Goal: Find specific page/section: Find specific page/section

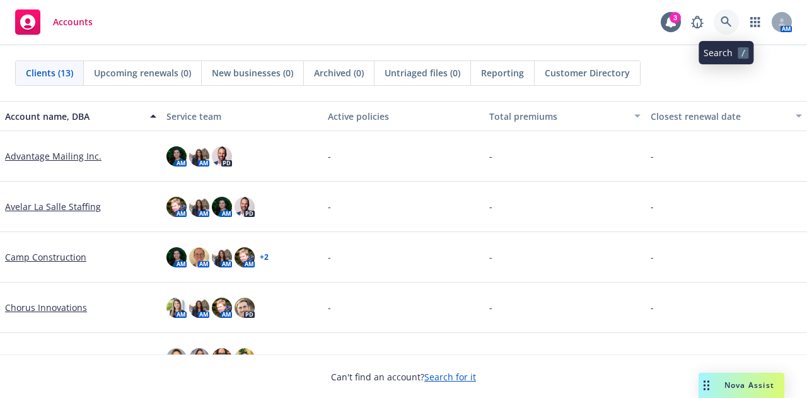
click at [728, 22] on icon at bounding box center [726, 21] width 11 height 11
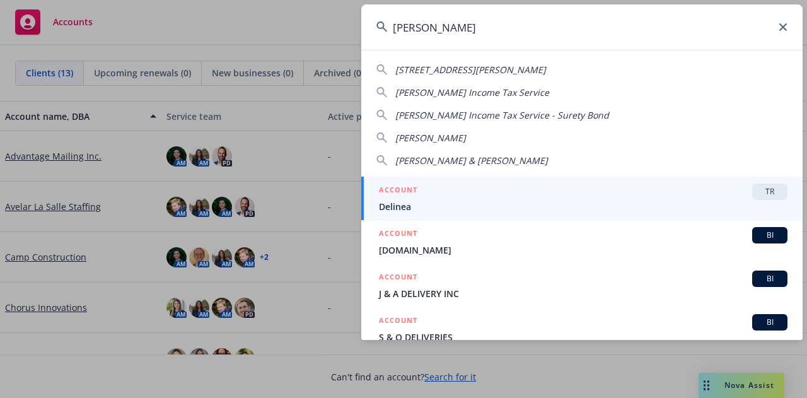
type input "delinea"
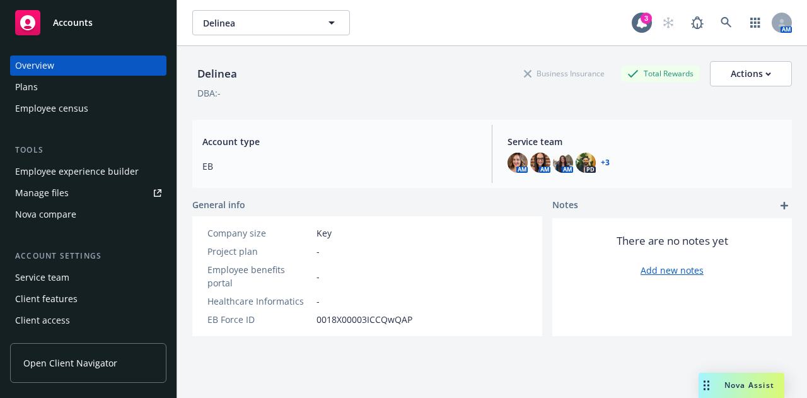
click at [106, 177] on div "Employee experience builder" at bounding box center [77, 171] width 124 height 20
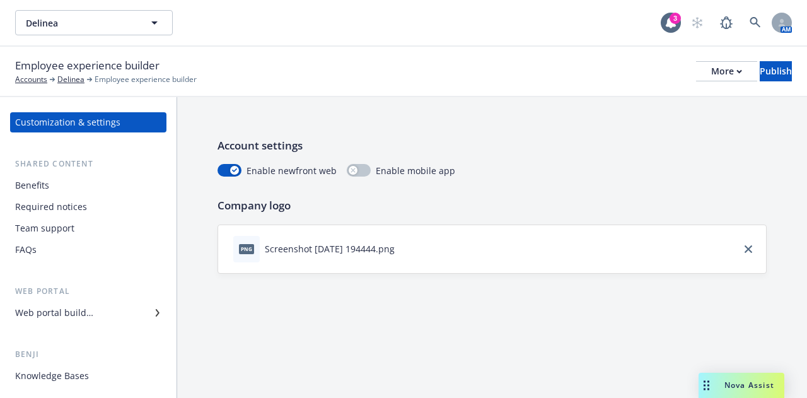
scroll to position [3, 0]
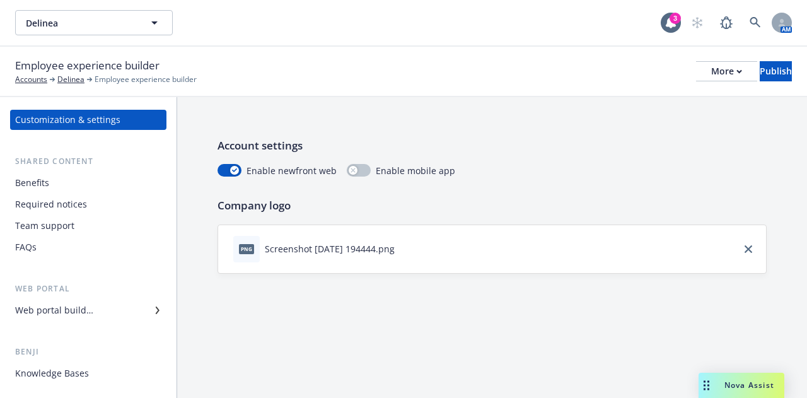
click at [105, 127] on div "Customization & settings" at bounding box center [67, 120] width 105 height 20
click at [88, 229] on div "Team support" at bounding box center [88, 226] width 146 height 20
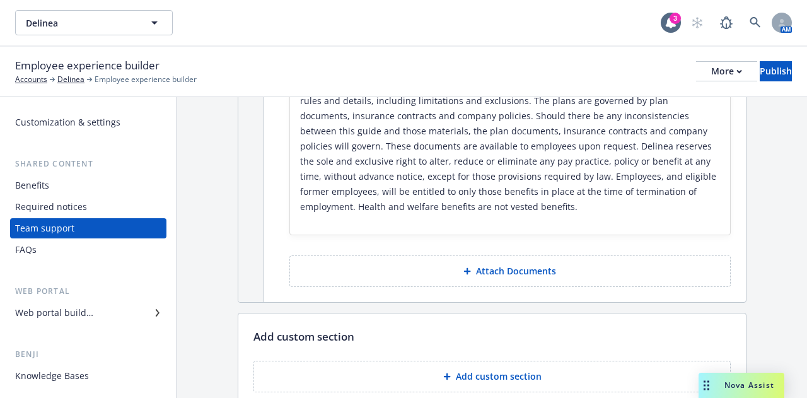
scroll to position [3409, 0]
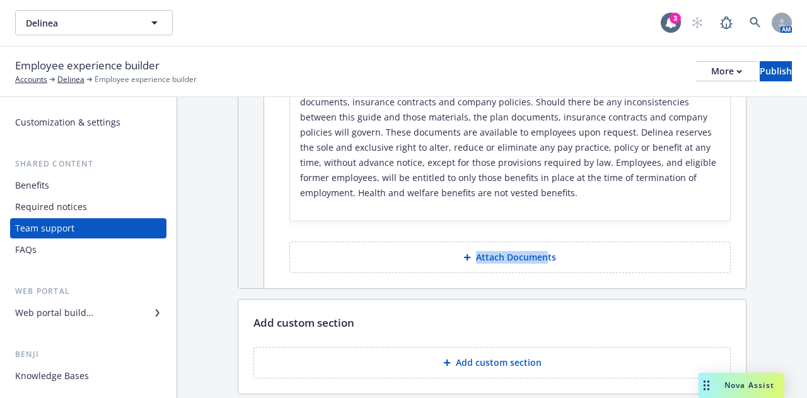
drag, startPoint x: 541, startPoint y: 243, endPoint x: 469, endPoint y: 235, distance: 72.3
click at [469, 235] on div "Required Disclaimer Hide this section About the benefits Last modified on 04/24…" at bounding box center [510, 75] width 472 height 425
click at [100, 317] on div "Web portal builder" at bounding box center [88, 313] width 146 height 20
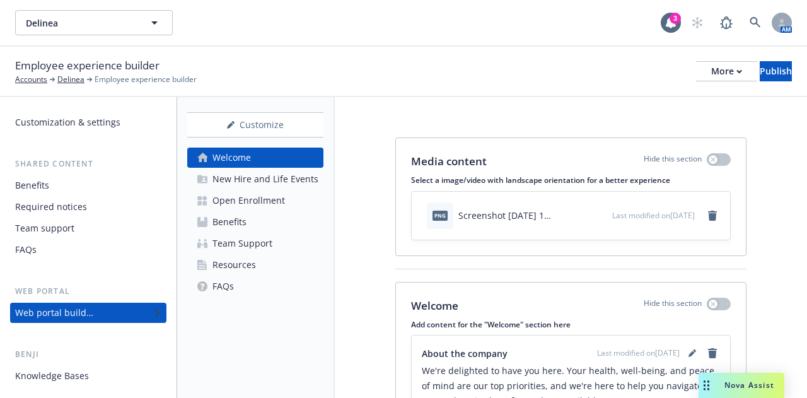
click at [257, 261] on link "Resources" at bounding box center [255, 265] width 136 height 20
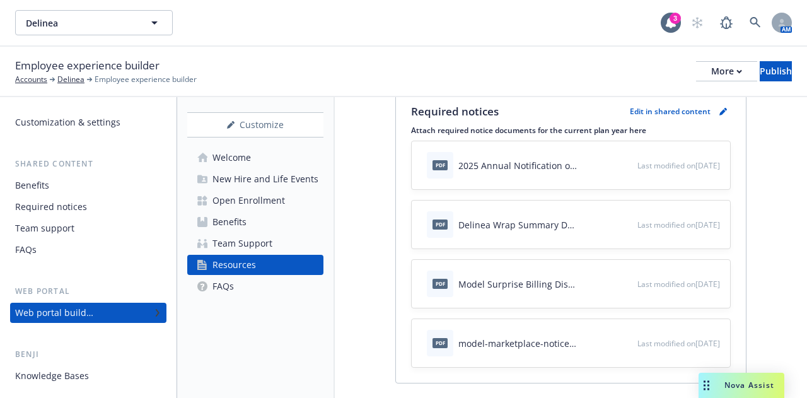
scroll to position [221, 0]
